Goal: Find specific page/section: Find specific page/section

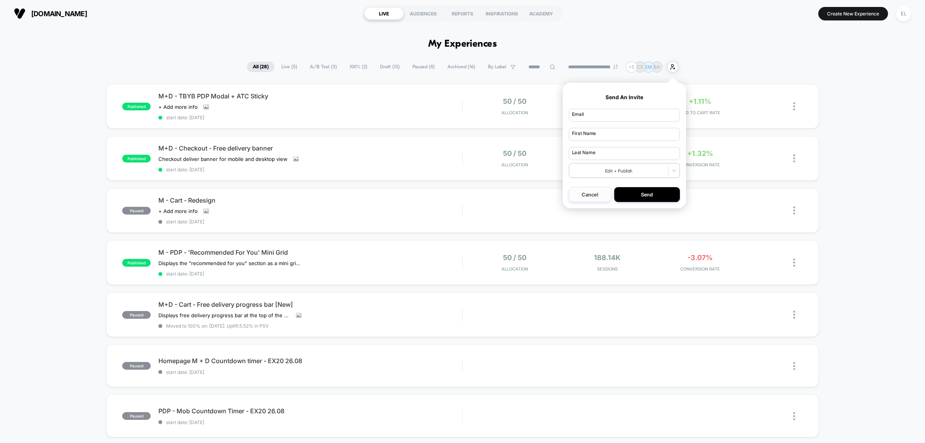
click at [596, 193] on button "Cancel" at bounding box center [590, 194] width 42 height 15
click at [644, 69] on p "CS" at bounding box center [640, 67] width 7 height 6
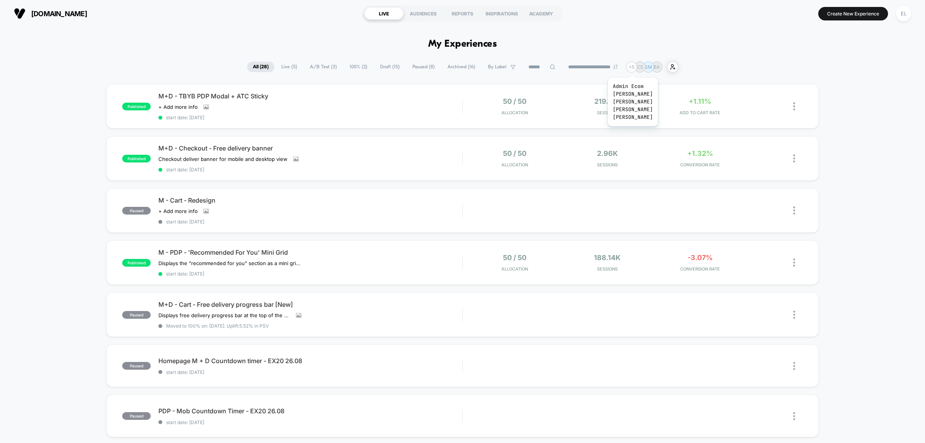
click at [634, 68] on div "+ 5" at bounding box center [631, 66] width 11 height 11
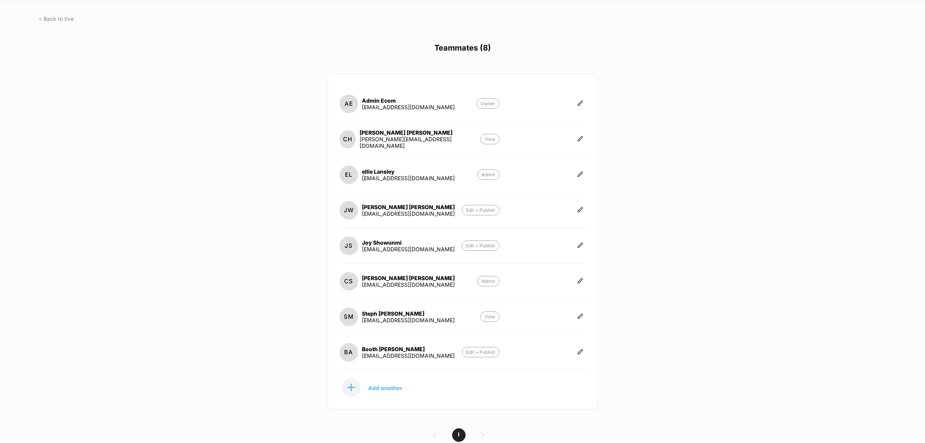
scroll to position [42, 0]
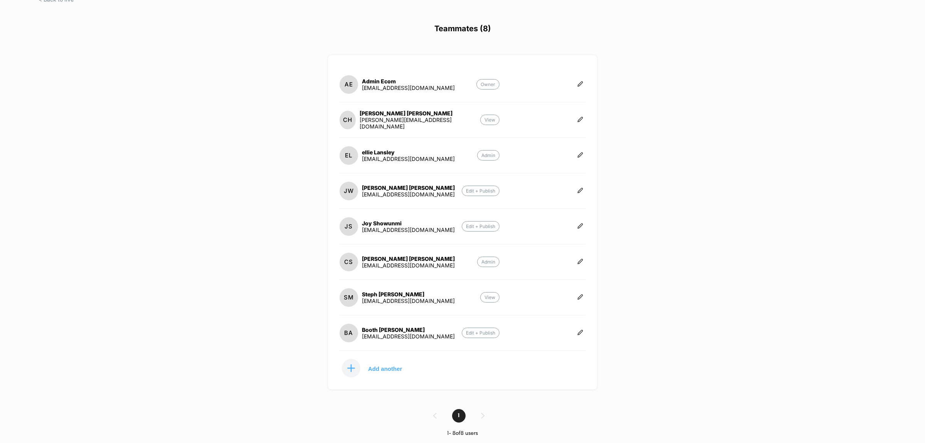
click at [388, 328] on div "[PERSON_NAME]" at bounding box center [408, 329] width 93 height 7
click at [430, 327] on div "[PERSON_NAME]" at bounding box center [408, 329] width 93 height 7
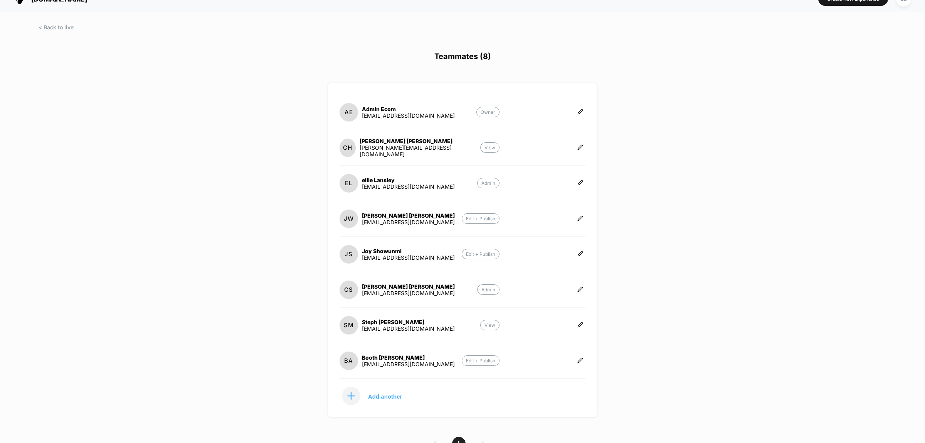
scroll to position [0, 0]
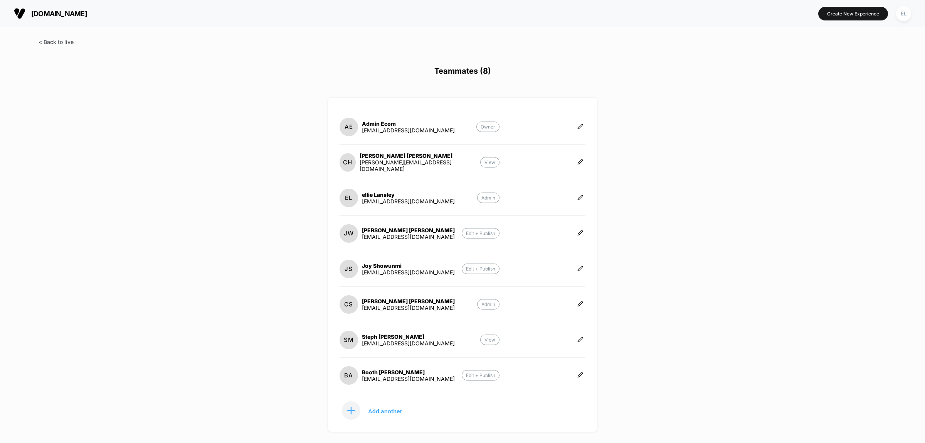
click at [49, 40] on span at bounding box center [56, 42] width 35 height 7
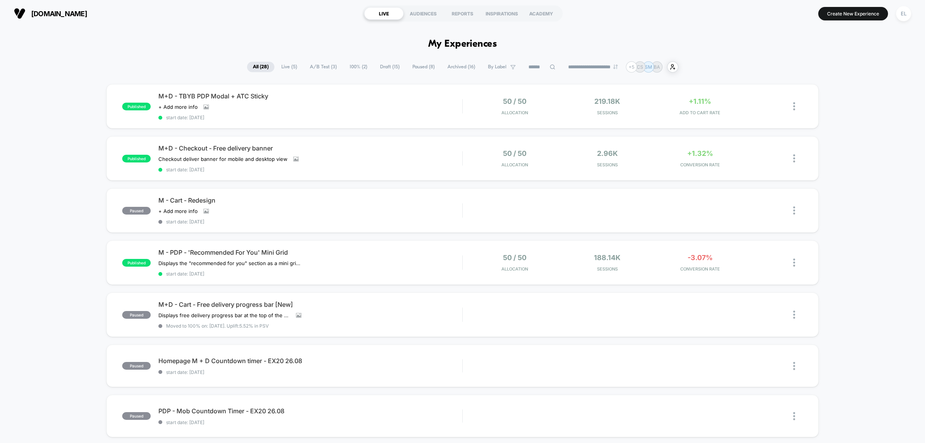
click at [843, 71] on div "**********" at bounding box center [462, 66] width 925 height 11
